Goal: Information Seeking & Learning: Find specific page/section

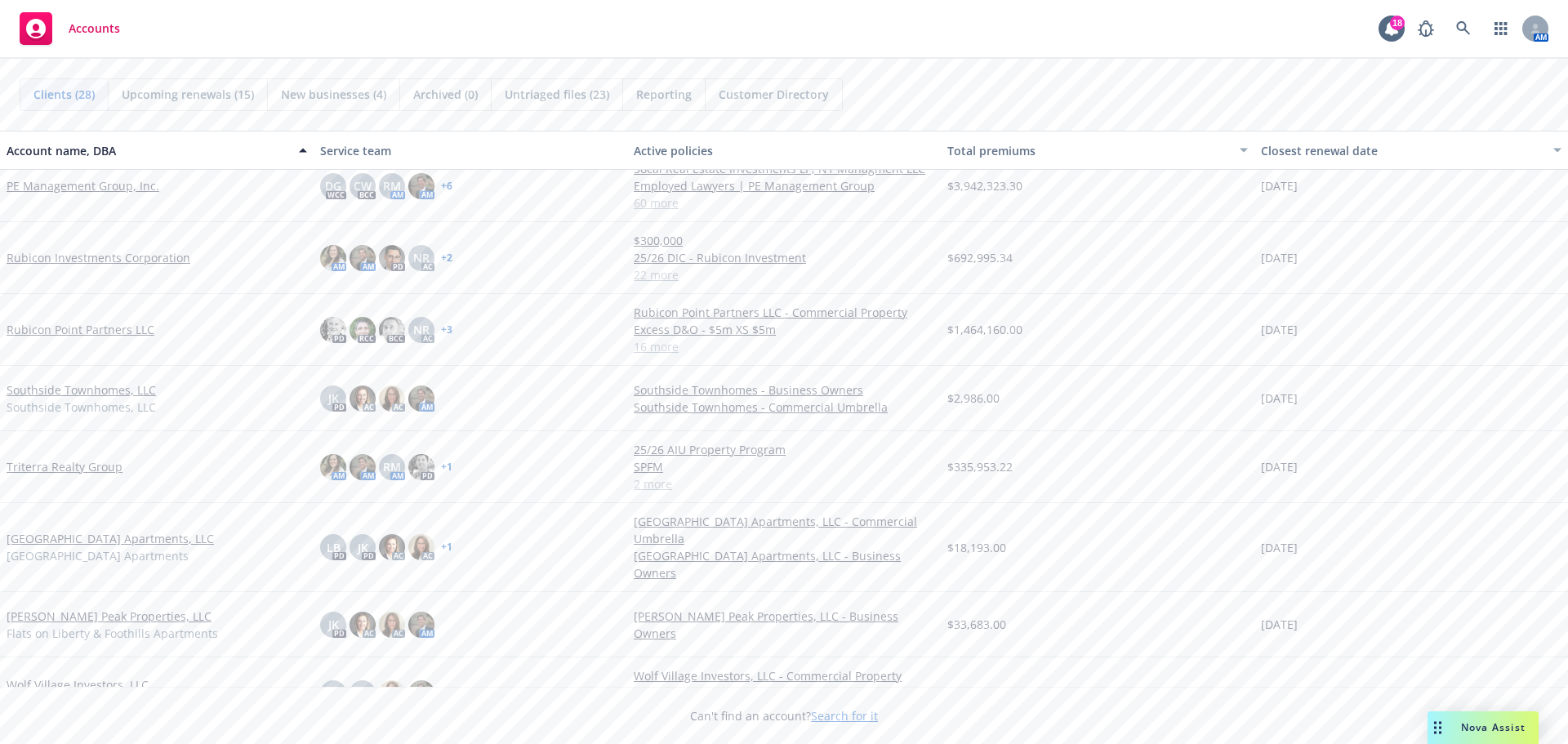
scroll to position [1351, 0]
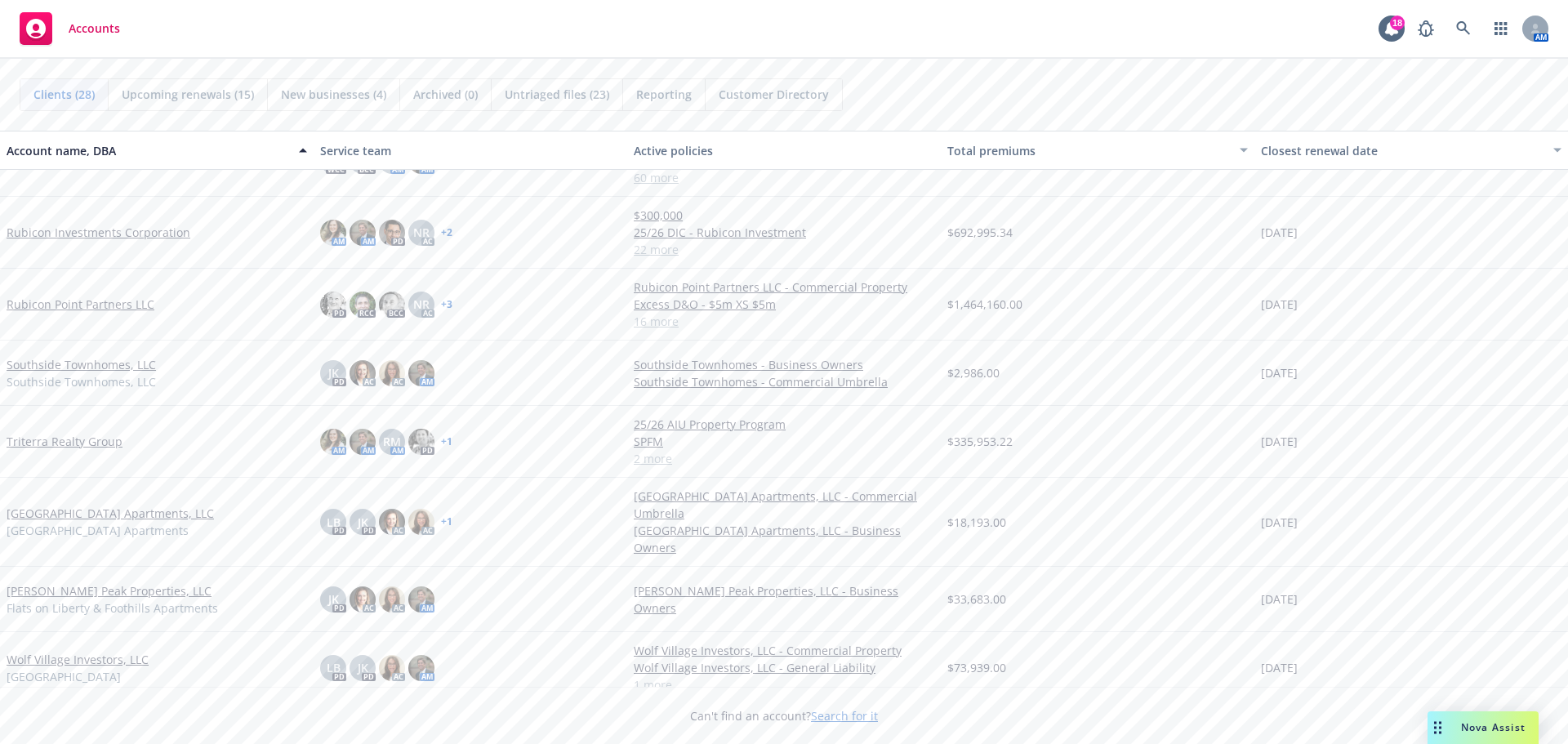
click at [74, 437] on link "Triterra Realty Group" at bounding box center [64, 442] width 116 height 17
click at [74, 437] on link "Triterra Realty Group" at bounding box center [64, 442] width 116 height 17
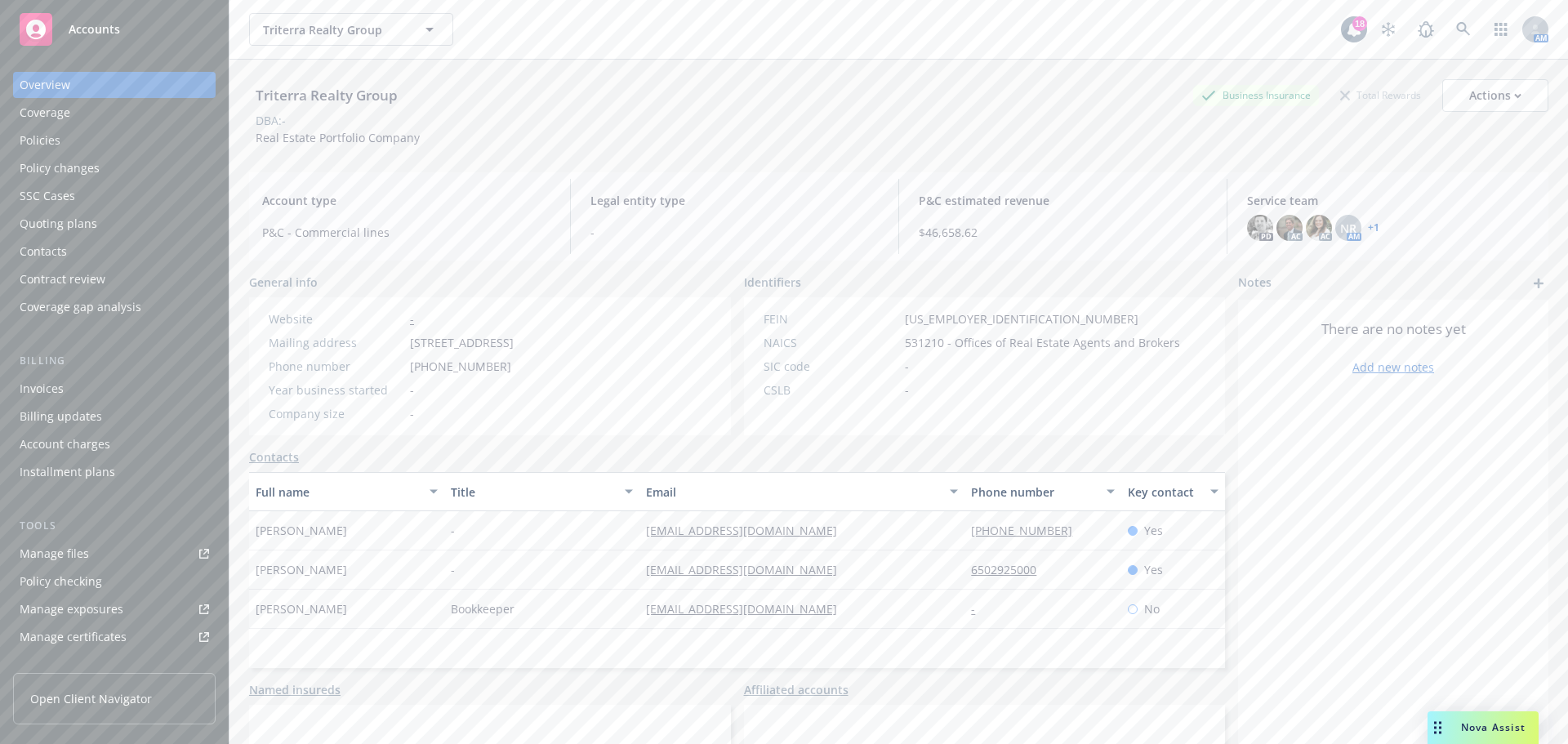
click at [100, 145] on div "Policies" at bounding box center [114, 140] width 189 height 26
